Goal: Task Accomplishment & Management: Manage account settings

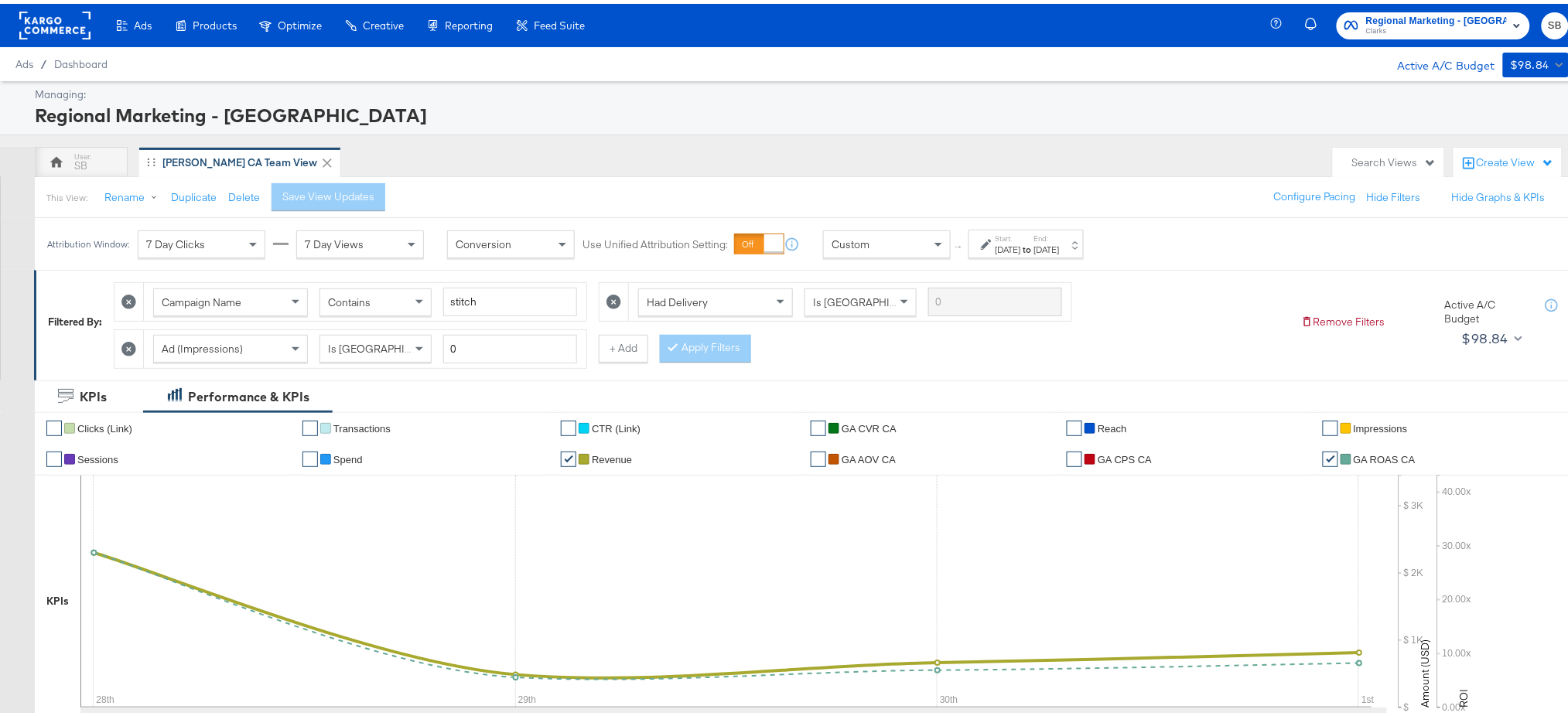
click at [45, 19] on rect at bounding box center [55, 21] width 71 height 27
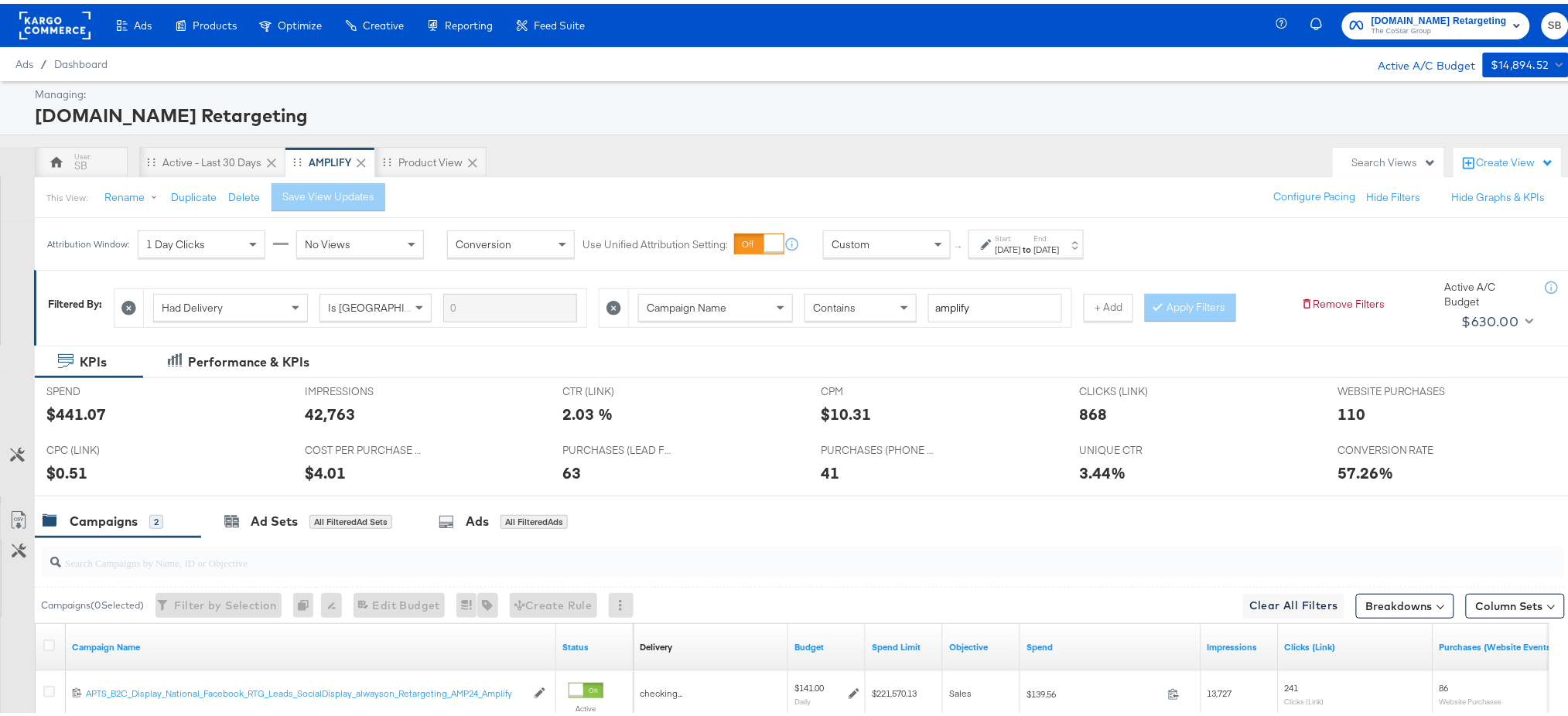
scroll to position [203, 0]
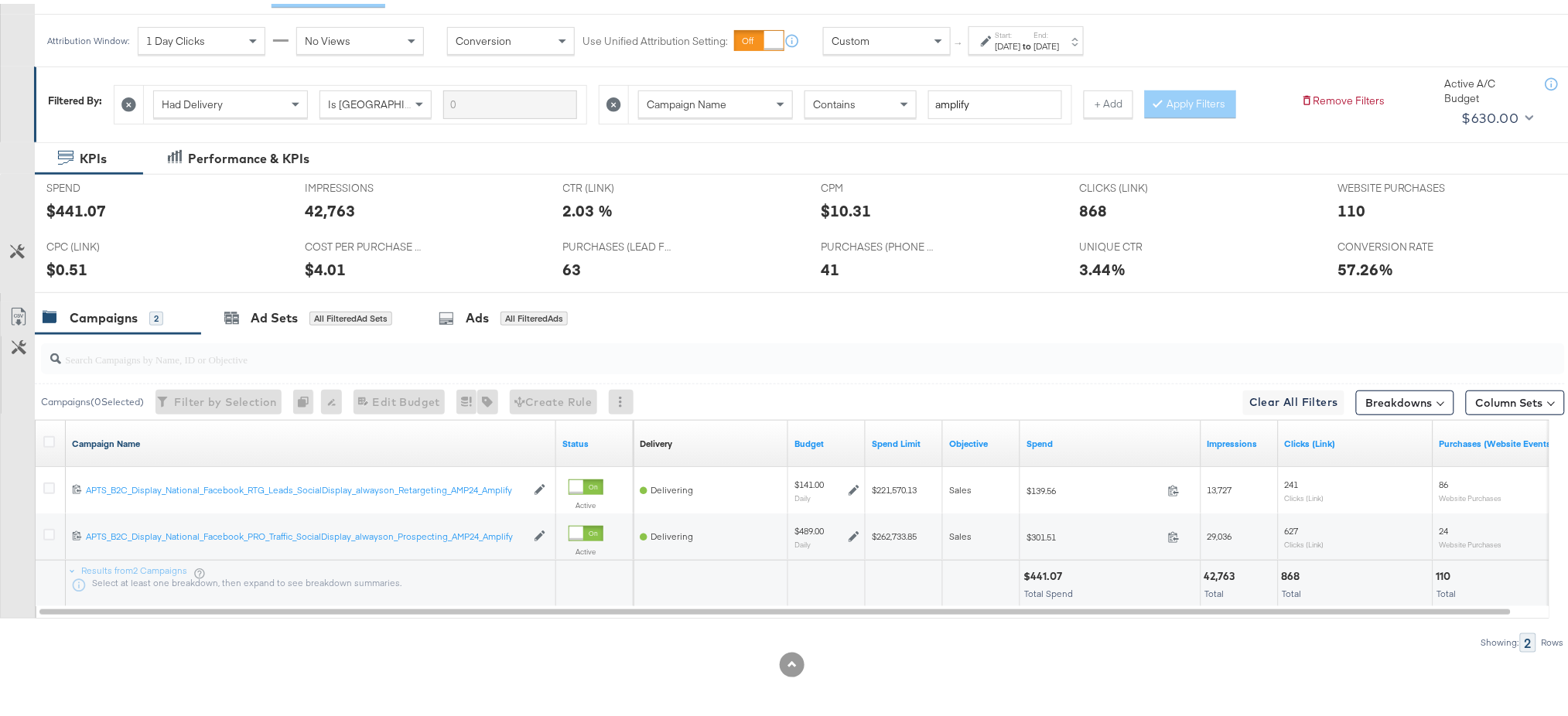
click at [123, 434] on link "Campaign Name" at bounding box center [311, 440] width 478 height 12
click at [123, 434] on link "Campaign Name ↓" at bounding box center [311, 440] width 478 height 12
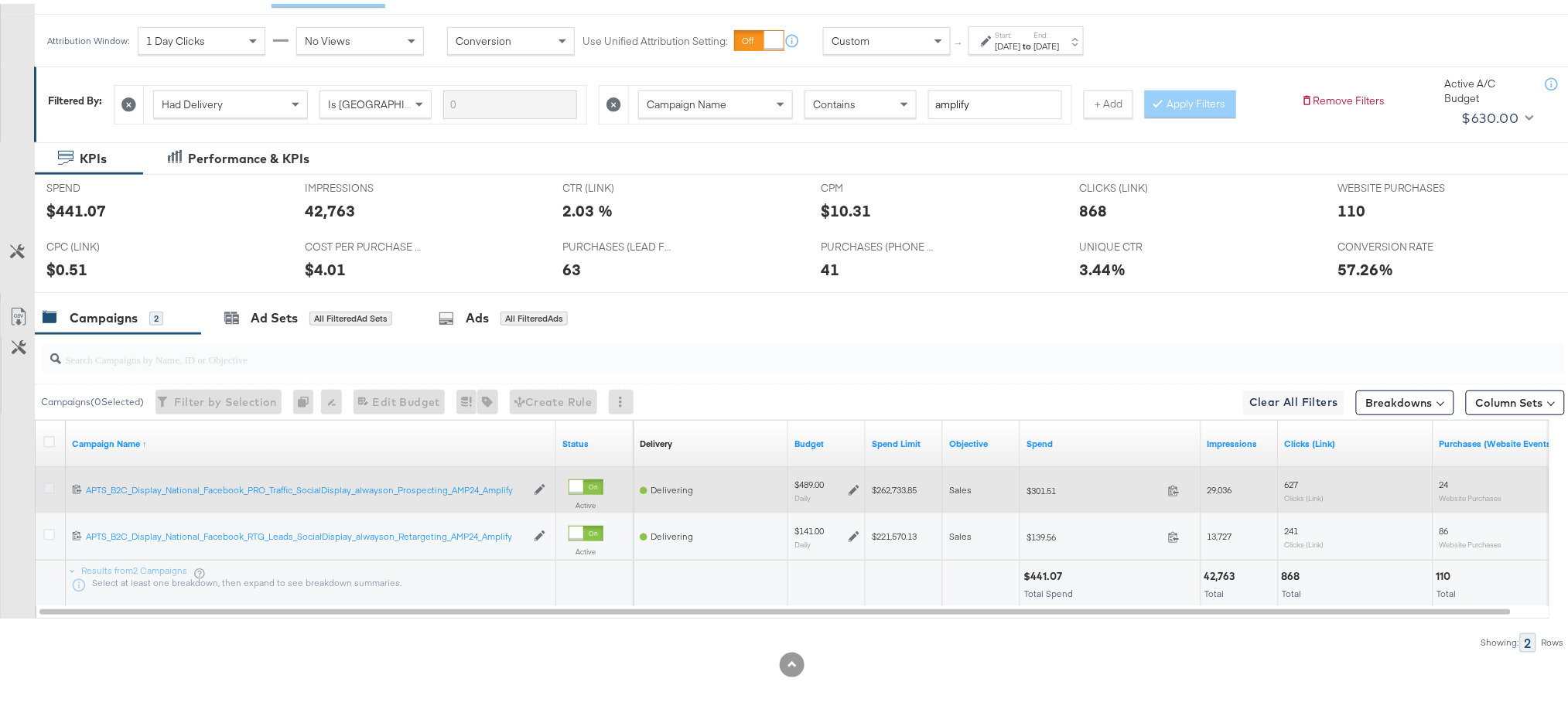
click at [48, 485] on icon at bounding box center [50, 484] width 12 height 12
click at [0, 0] on input "checkbox" at bounding box center [0, 0] width 0 height 0
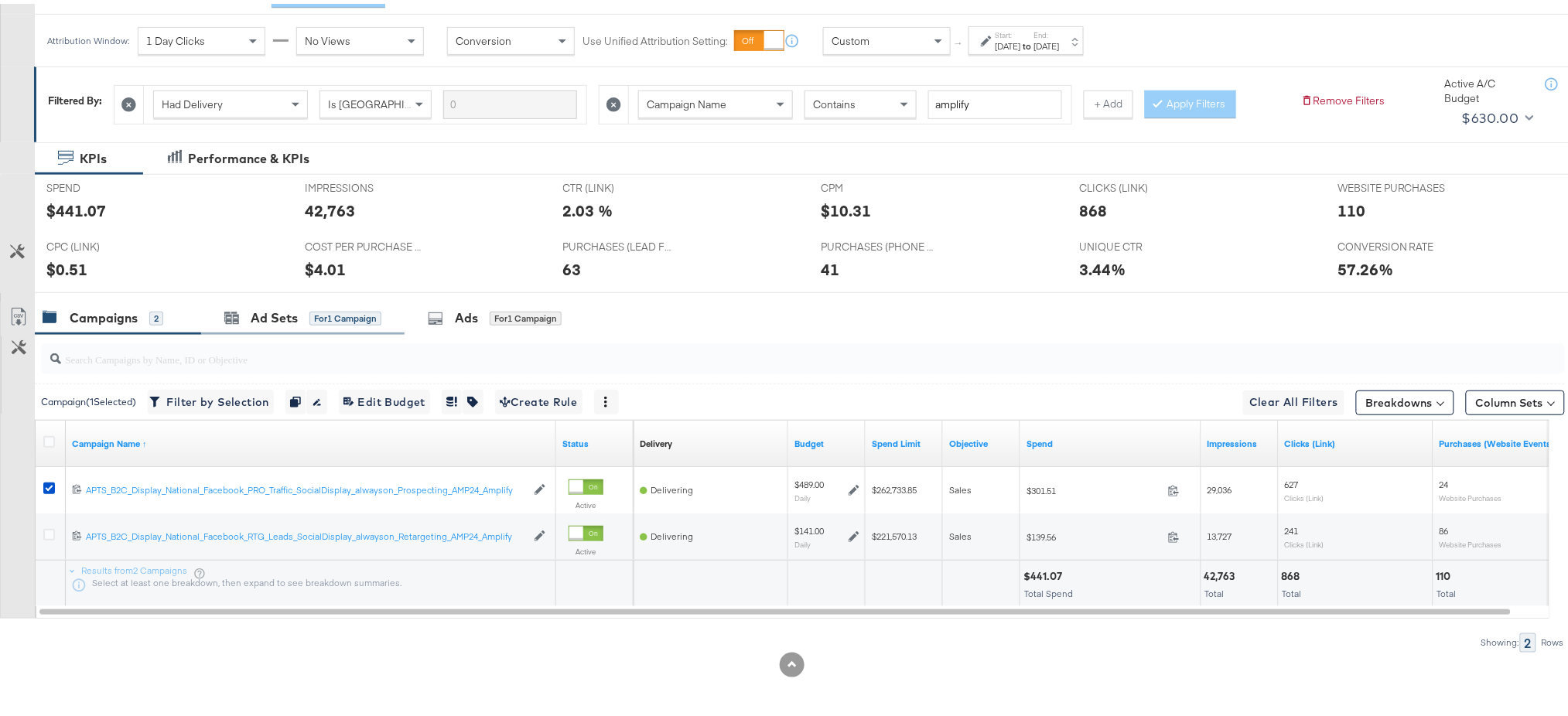
click at [270, 328] on div "Ad Sets for 1 Campaign" at bounding box center [303, 314] width 203 height 33
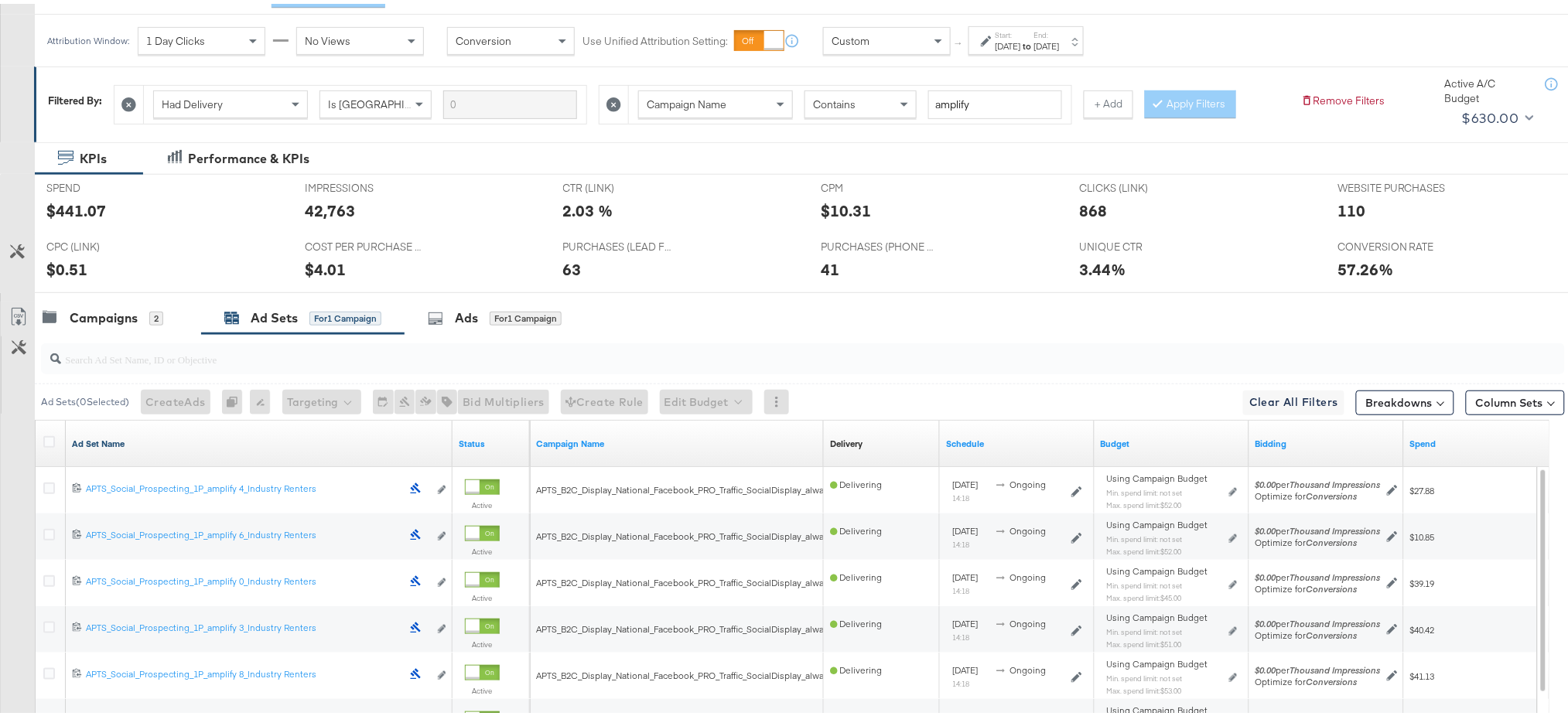
click at [100, 436] on link "Ad Set Name" at bounding box center [259, 440] width 375 height 12
click at [100, 436] on link "Ad Set Name ↓" at bounding box center [259, 440] width 375 height 12
click at [51, 439] on icon at bounding box center [50, 438] width 12 height 12
click at [0, 0] on input "checkbox" at bounding box center [0, 0] width 0 height 0
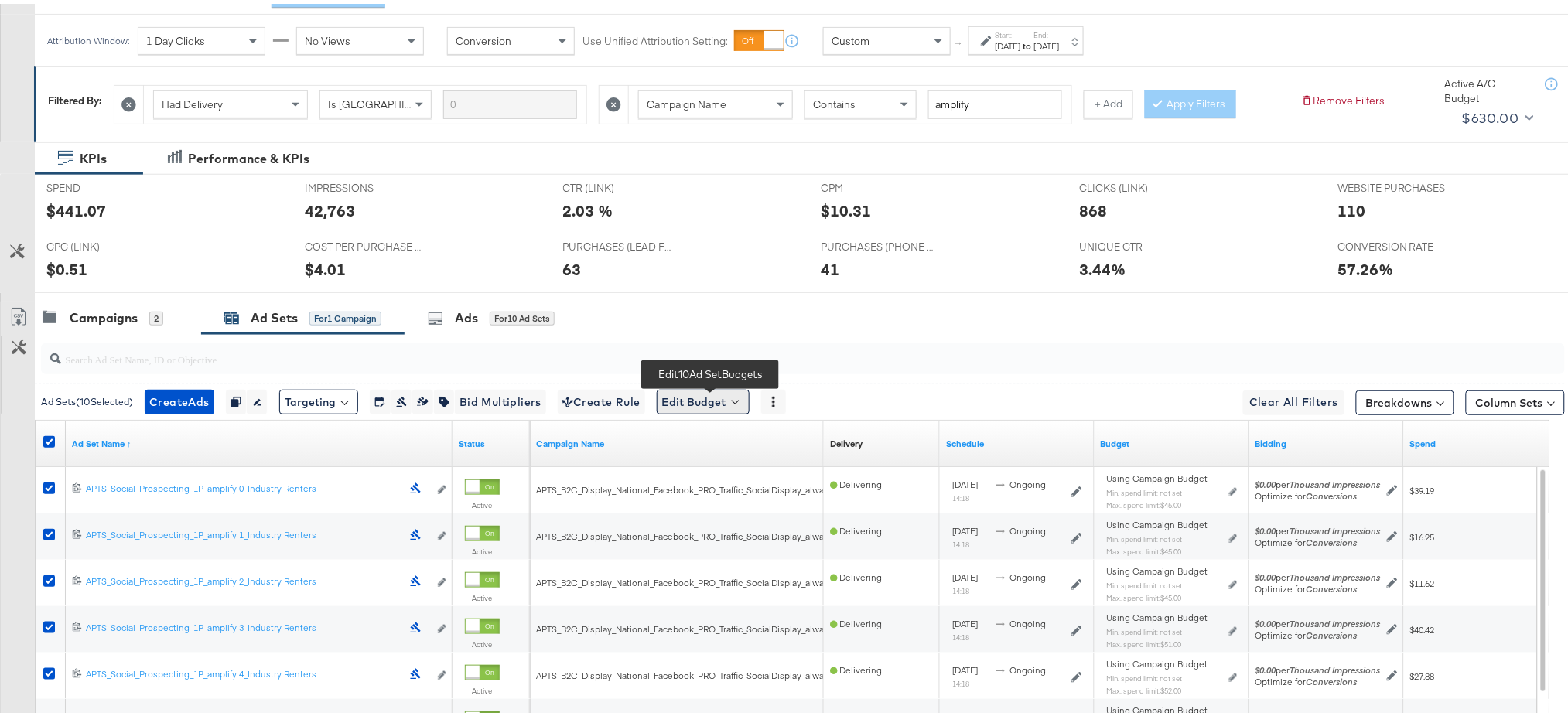
click at [721, 404] on button "Edit Budget" at bounding box center [703, 398] width 93 height 25
click at [721, 476] on span "Edit Ad Set Spend Limits" at bounding box center [721, 469] width 114 height 20
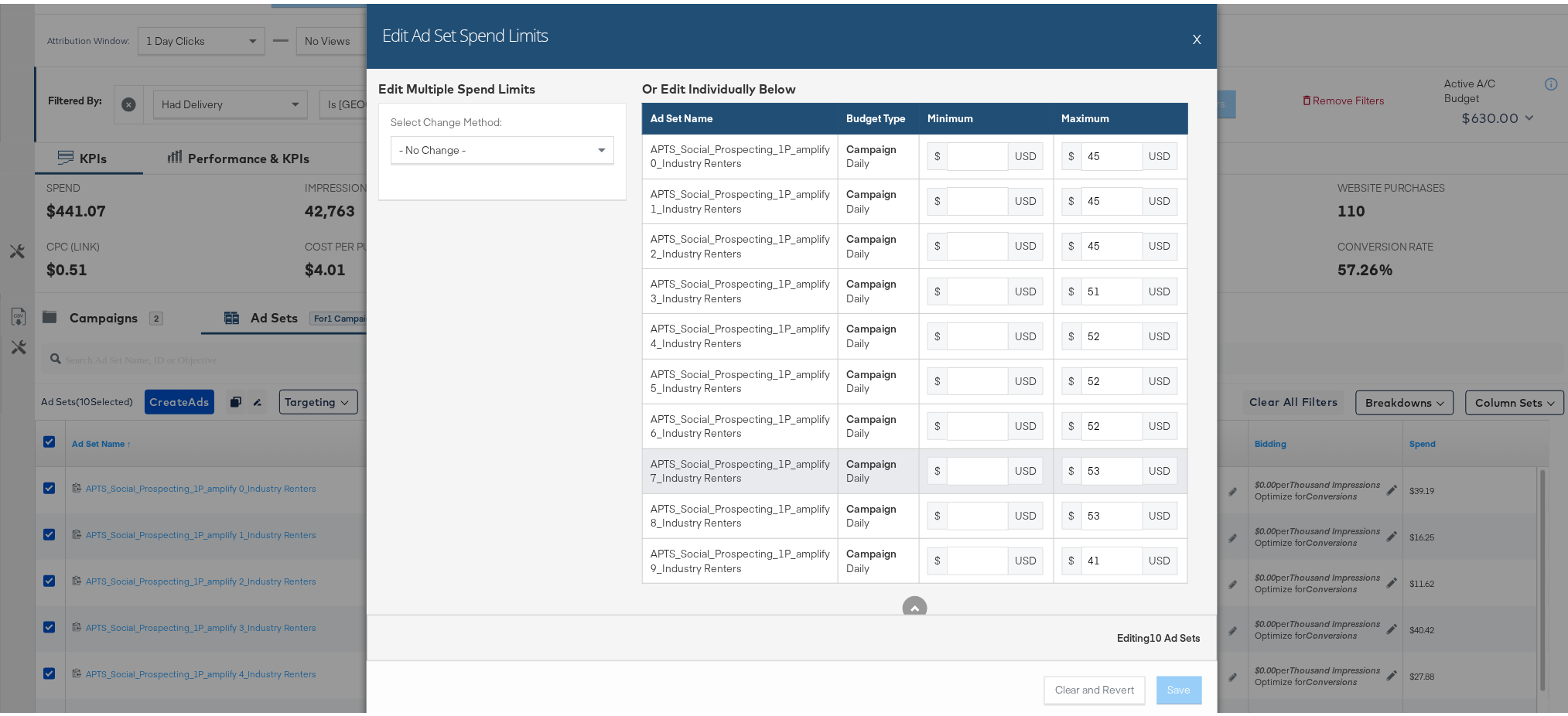
scroll to position [32, 0]
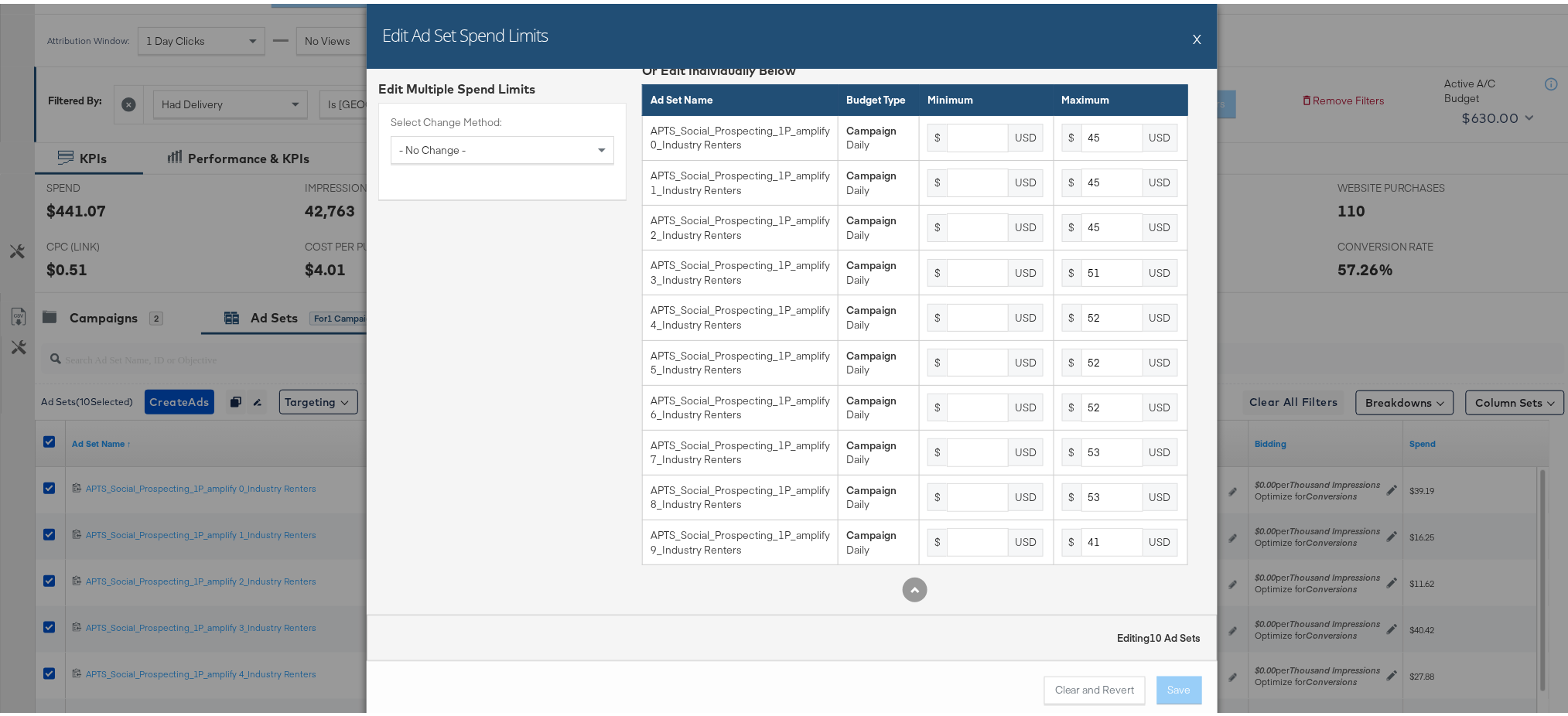
click at [1185, 39] on div "Edit Ad Set Spend Limits X" at bounding box center [793, 33] width 851 height 65
click at [1188, 35] on button "X" at bounding box center [1198, 35] width 9 height 31
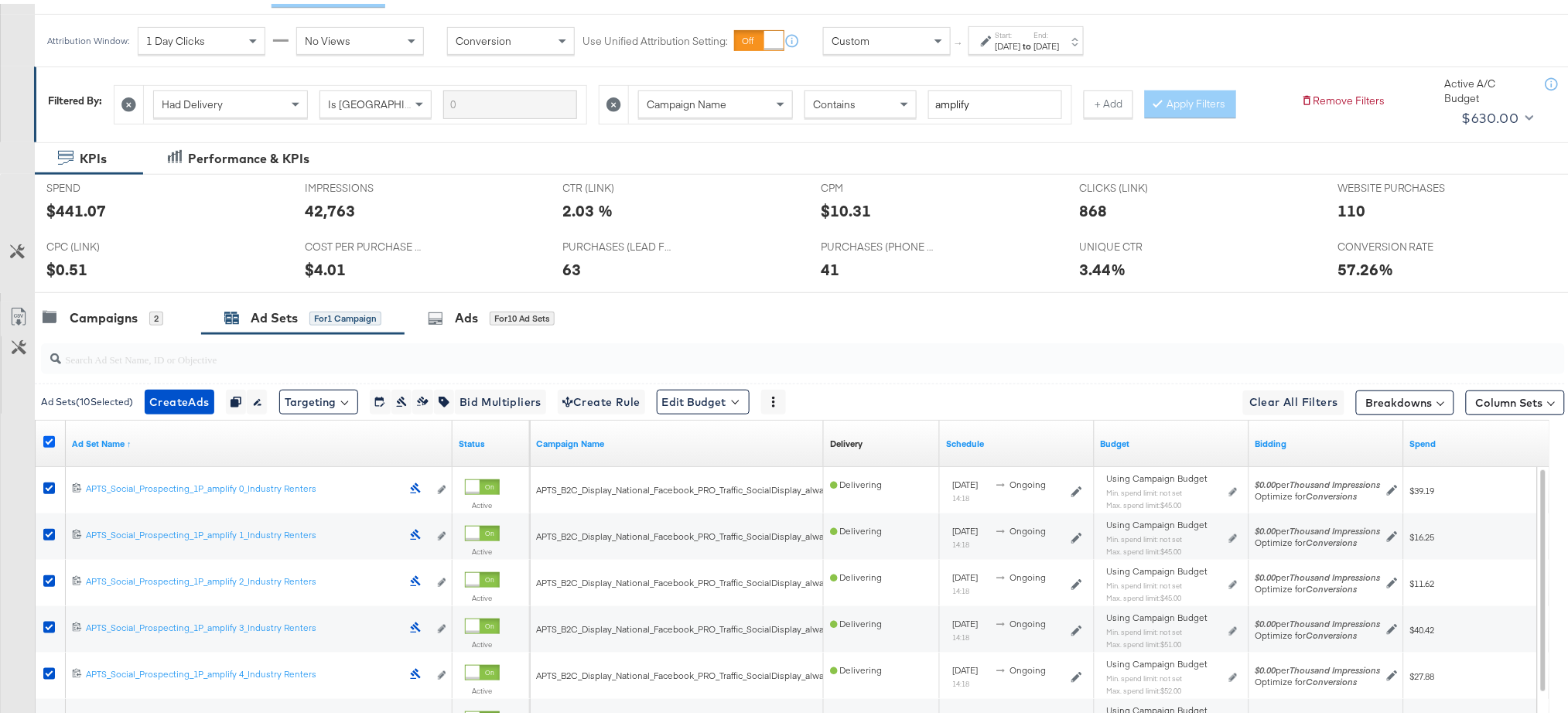
click at [46, 434] on icon at bounding box center [50, 438] width 12 height 12
click at [0, 0] on input "checkbox" at bounding box center [0, 0] width 0 height 0
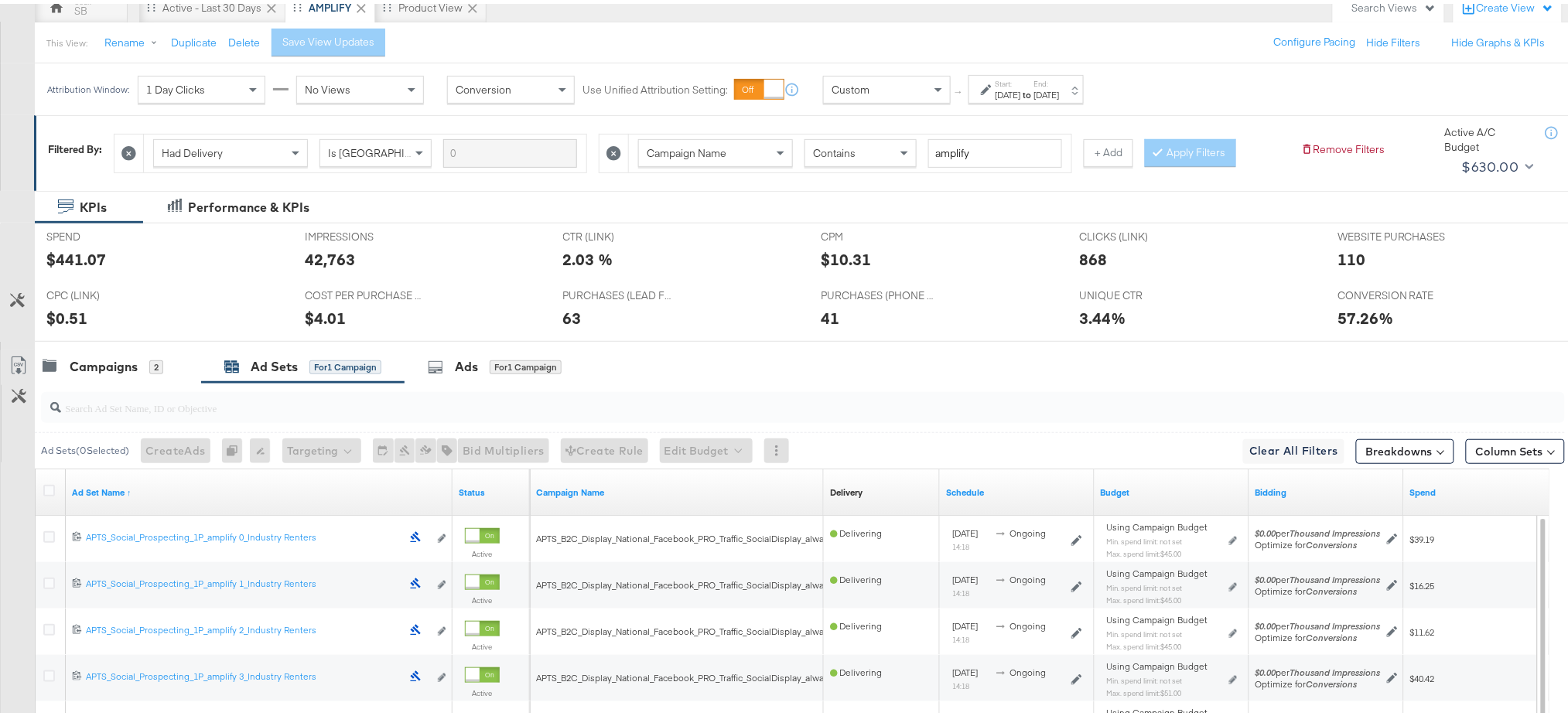
scroll to position [217, 0]
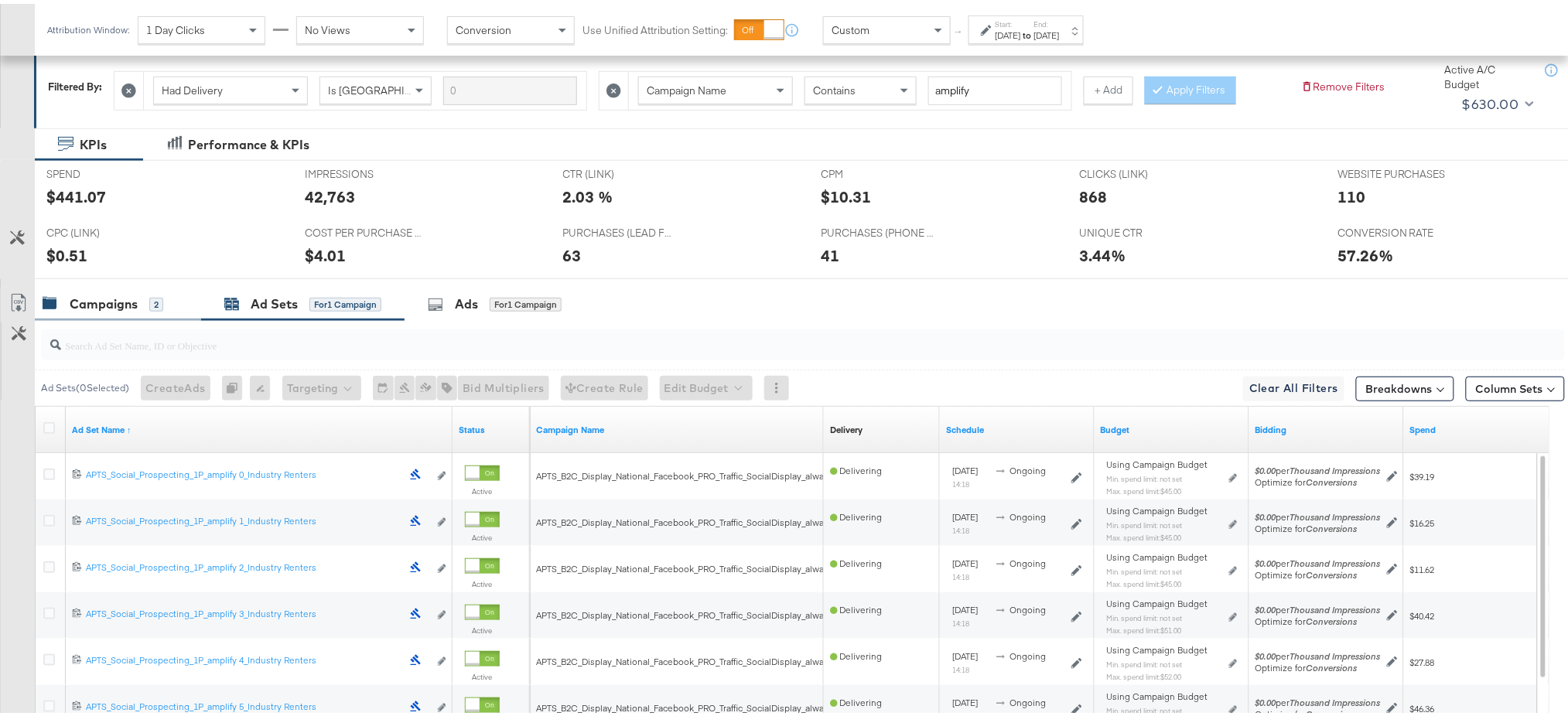
click at [93, 298] on div "Campaigns" at bounding box center [103, 300] width 68 height 18
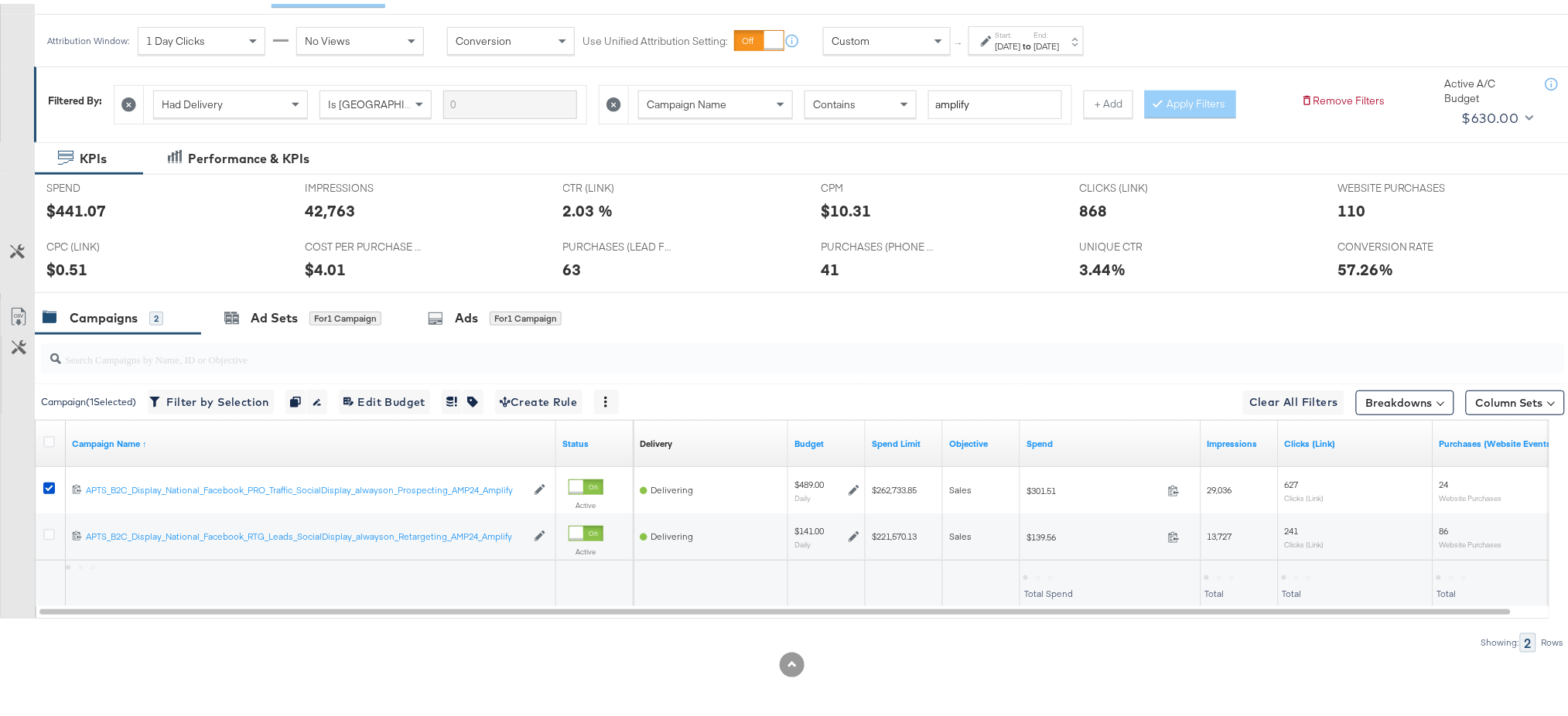
scroll to position [203, 0]
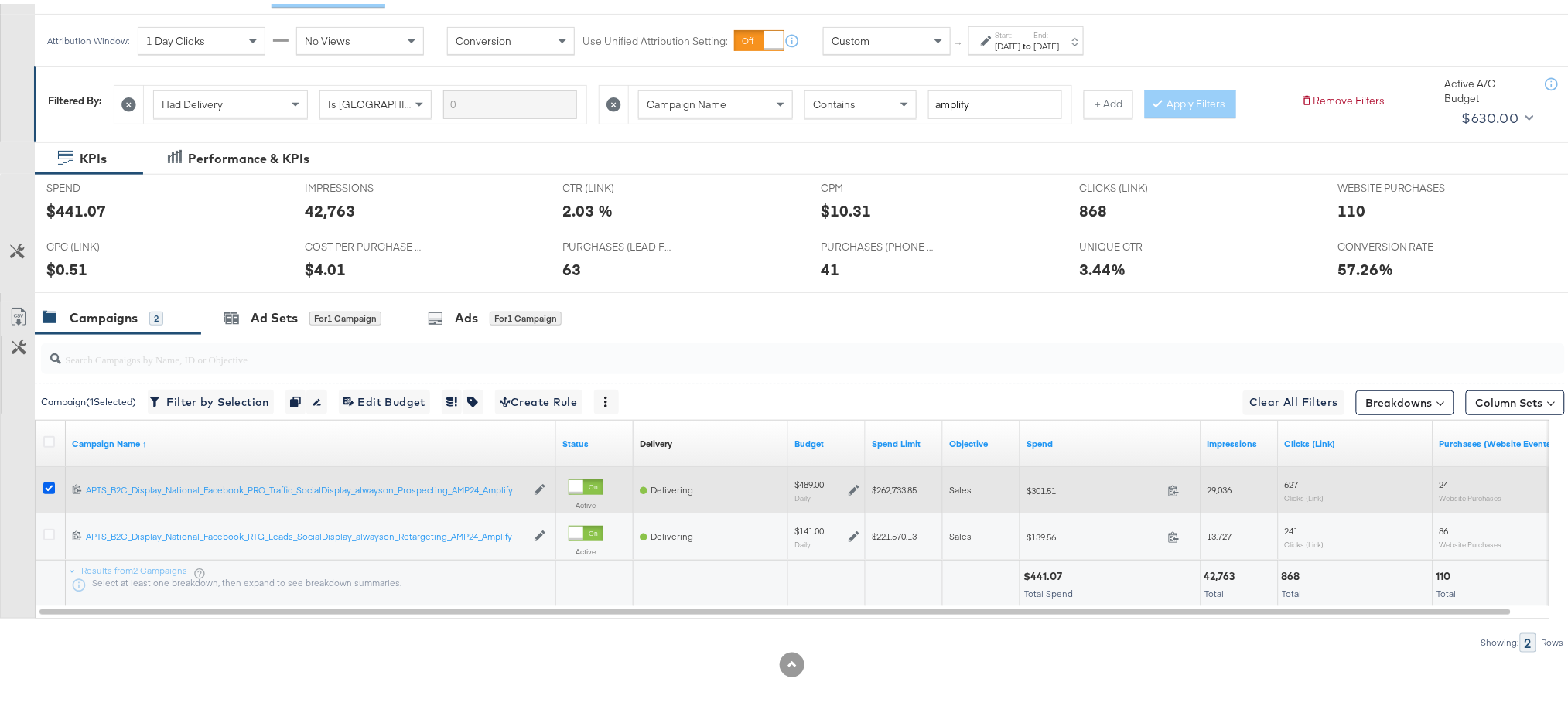
click at [45, 486] on icon at bounding box center [50, 484] width 12 height 12
click at [0, 0] on input "checkbox" at bounding box center [0, 0] width 0 height 0
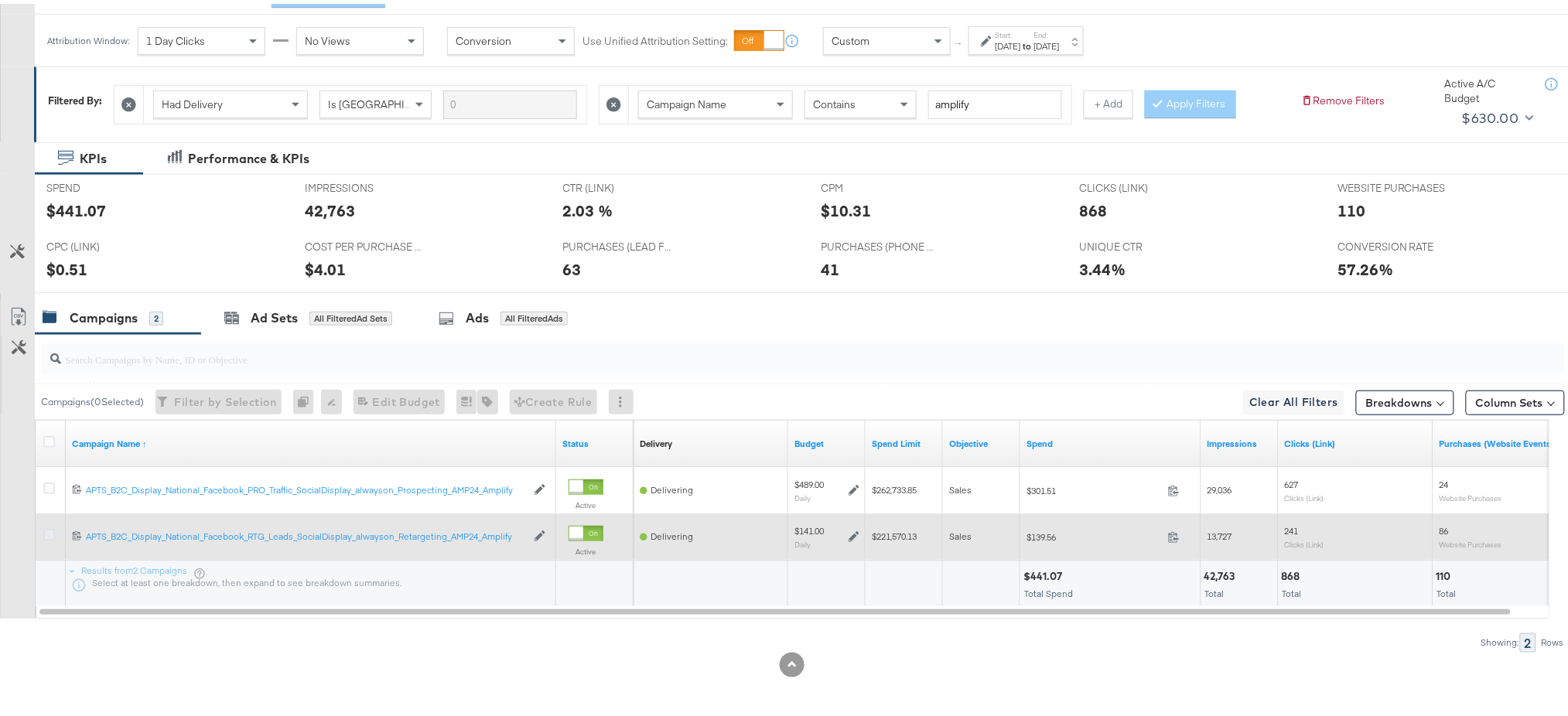
click at [48, 531] on icon at bounding box center [50, 531] width 12 height 12
click at [0, 0] on input "checkbox" at bounding box center [0, 0] width 0 height 0
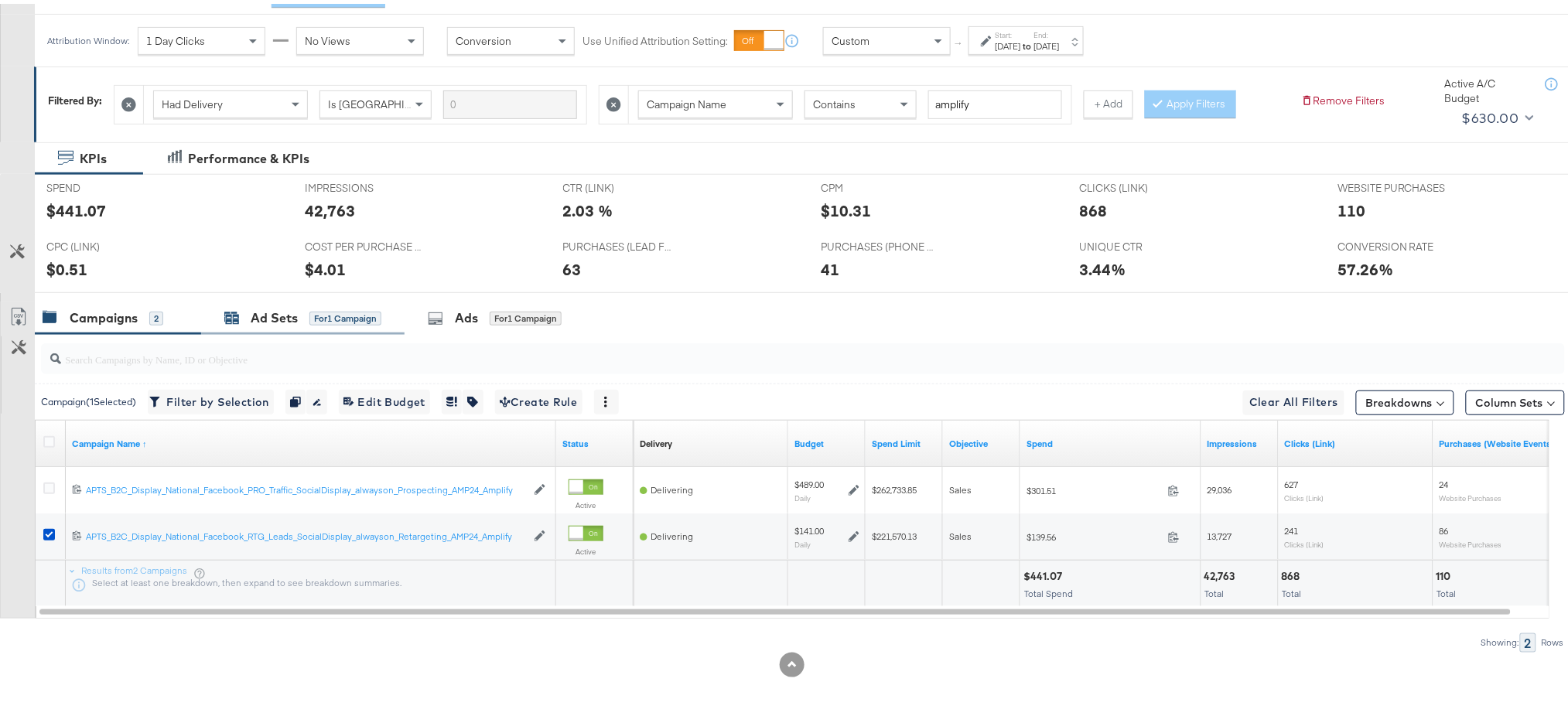
click at [245, 322] on div "Ad Sets for 1 Campaign" at bounding box center [303, 314] width 157 height 18
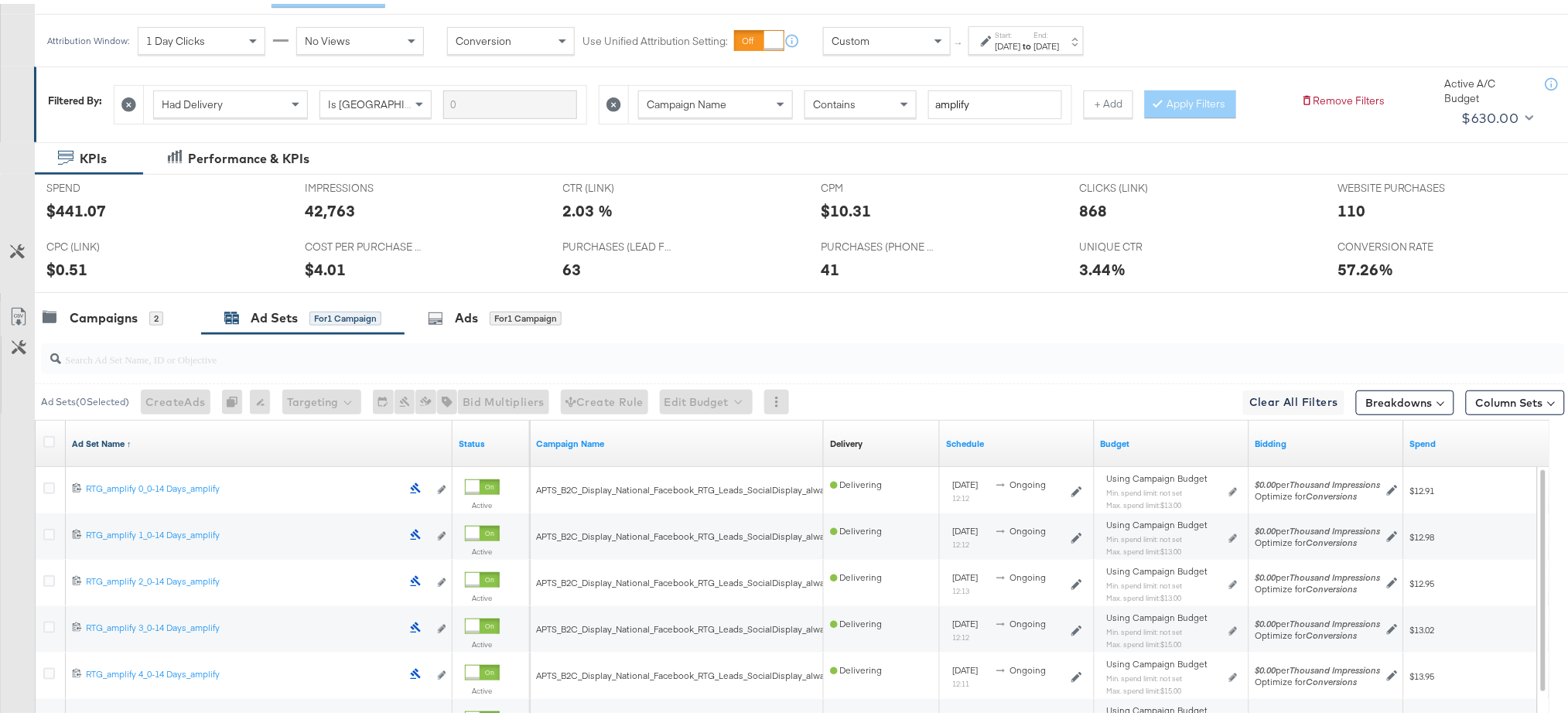
click at [112, 434] on link "Ad Set Name ↑" at bounding box center [259, 440] width 375 height 12
click at [112, 434] on link "Ad Set Name ↓" at bounding box center [259, 440] width 375 height 12
click at [47, 434] on icon at bounding box center [50, 438] width 12 height 12
click at [0, 0] on input "checkbox" at bounding box center [0, 0] width 0 height 0
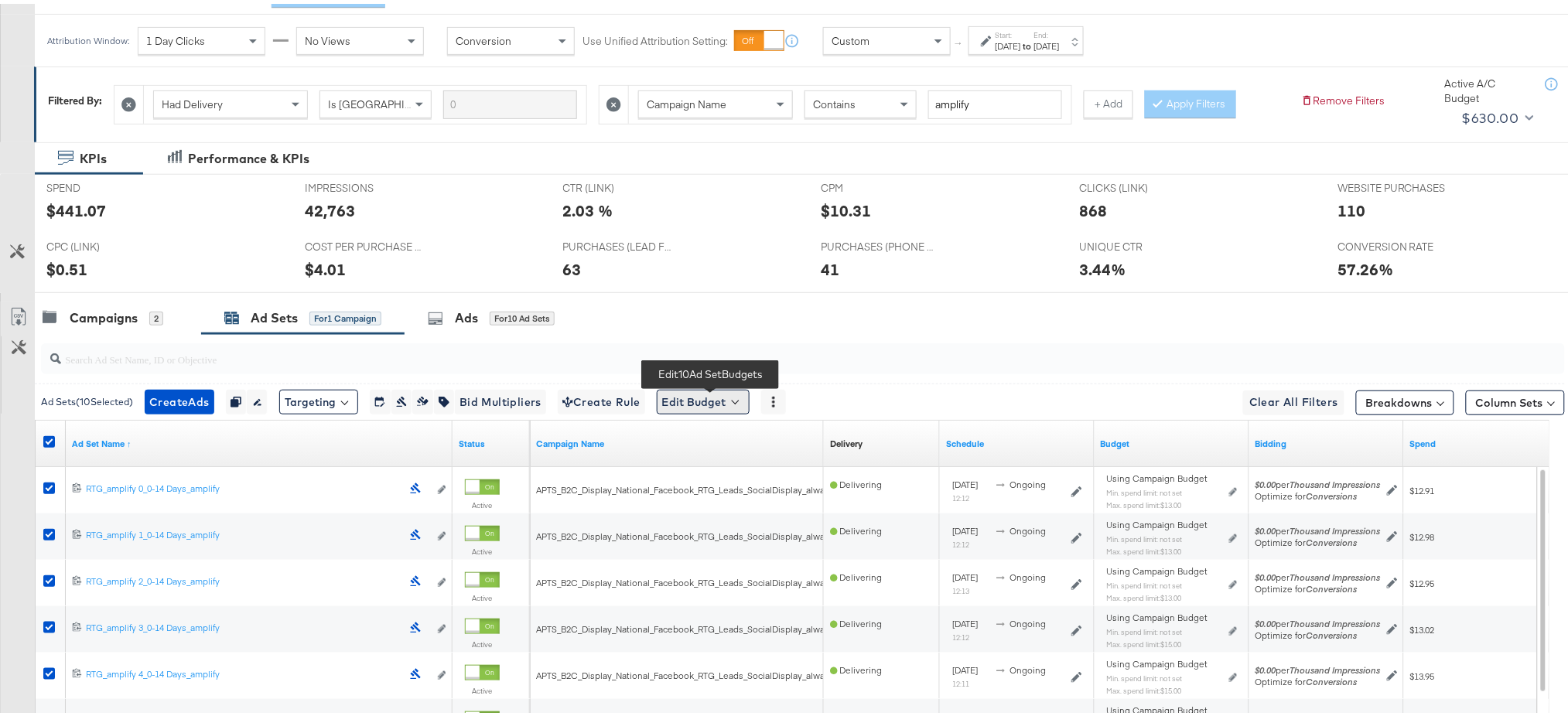
click at [689, 392] on button "Edit Budget" at bounding box center [703, 398] width 93 height 25
click at [695, 466] on span "Edit Ad Set Spend Limits" at bounding box center [721, 469] width 114 height 20
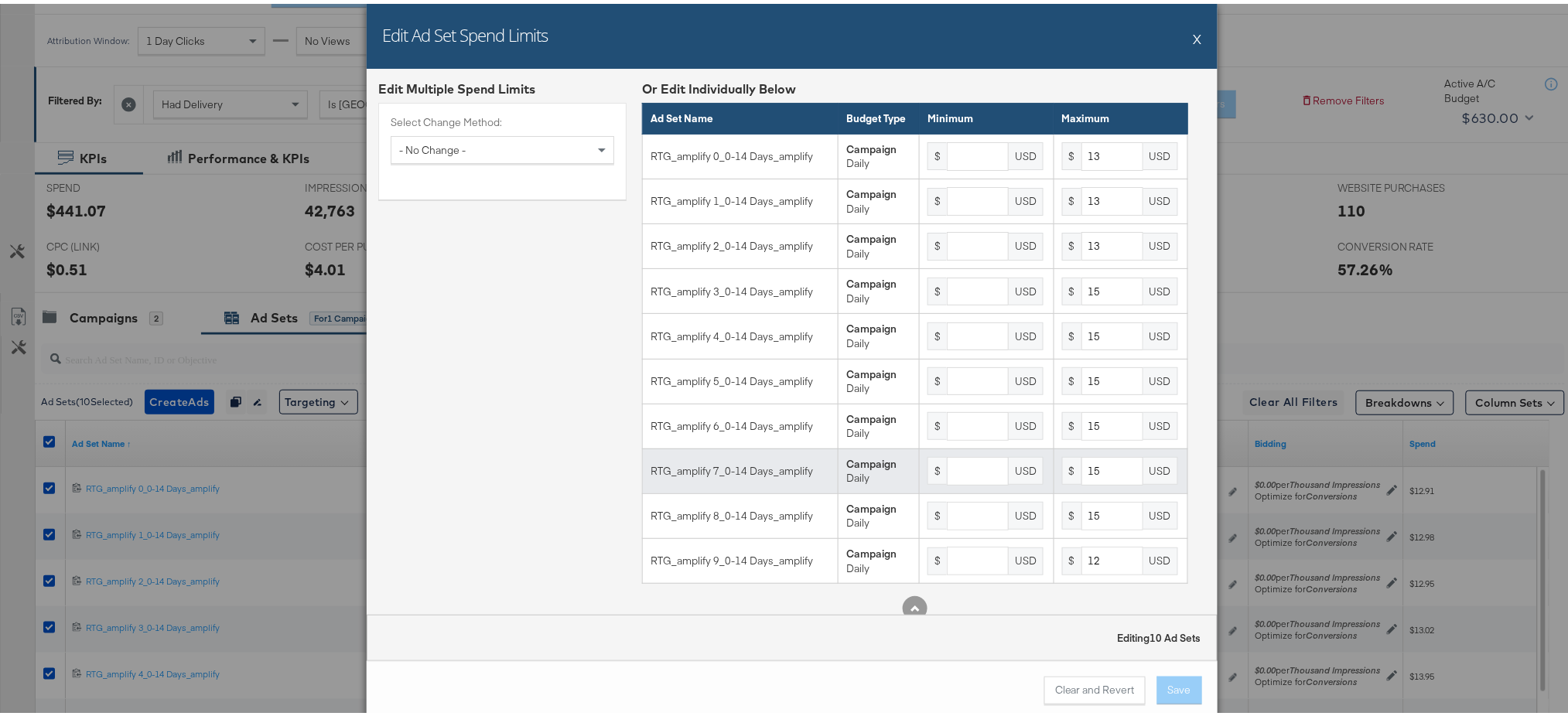
scroll to position [32, 0]
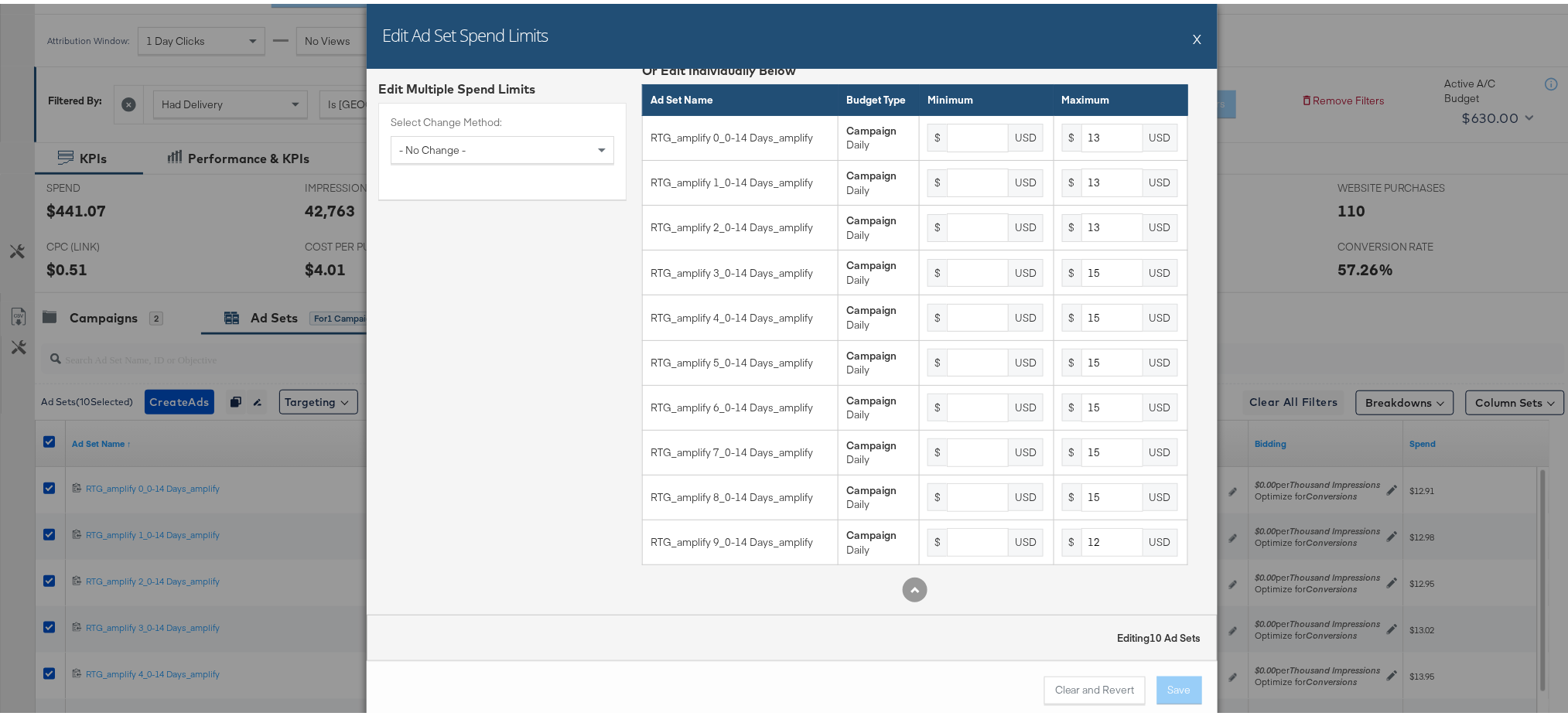
click at [1188, 29] on button "X" at bounding box center [1198, 35] width 9 height 31
